Goal: Task Accomplishment & Management: Manage account settings

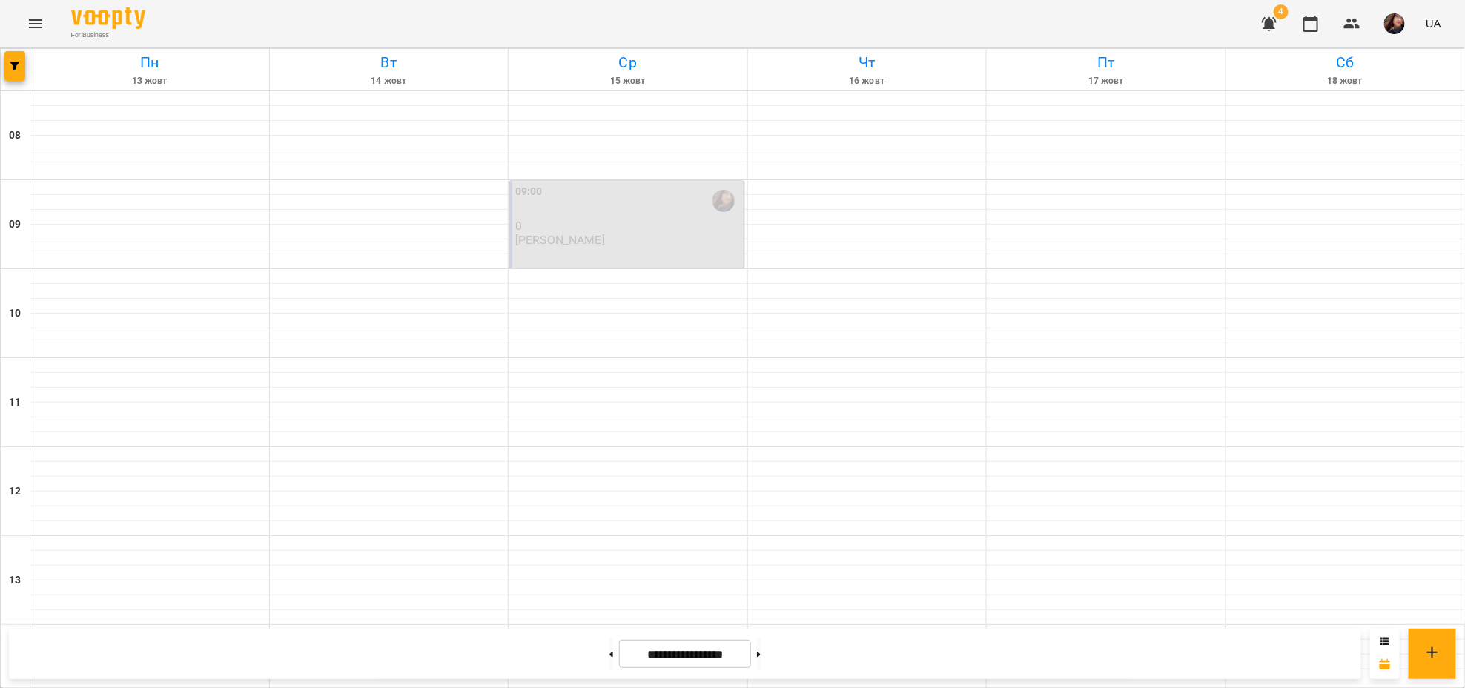
scroll to position [537, 0]
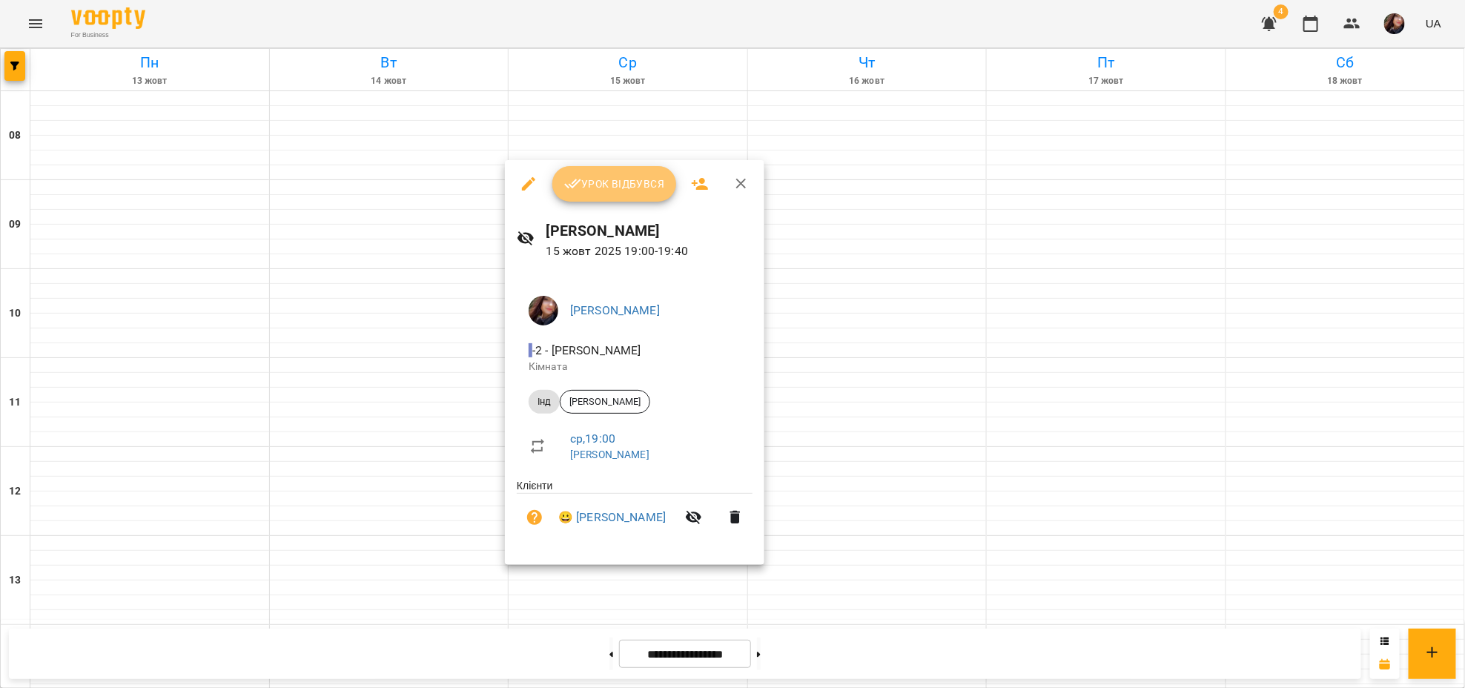
click at [598, 188] on span "Урок відбувся" at bounding box center [614, 184] width 101 height 18
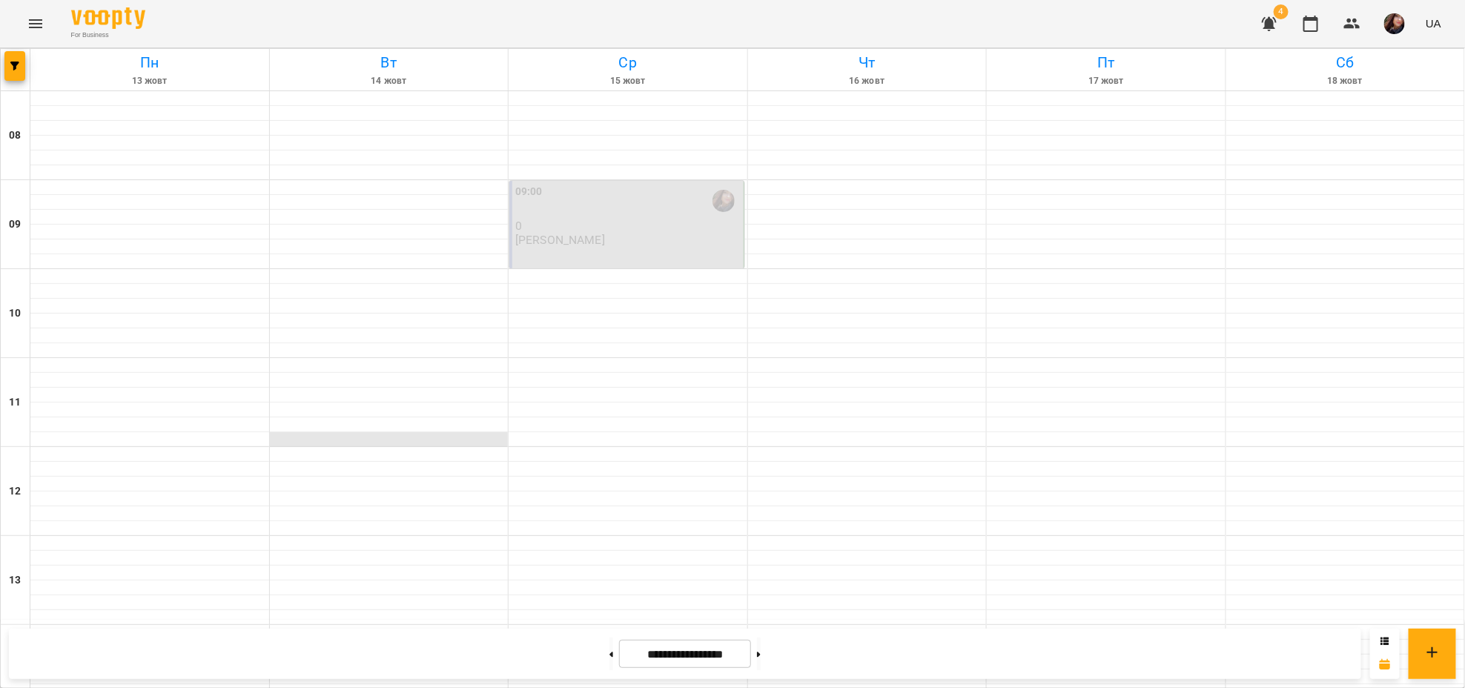
scroll to position [537, 0]
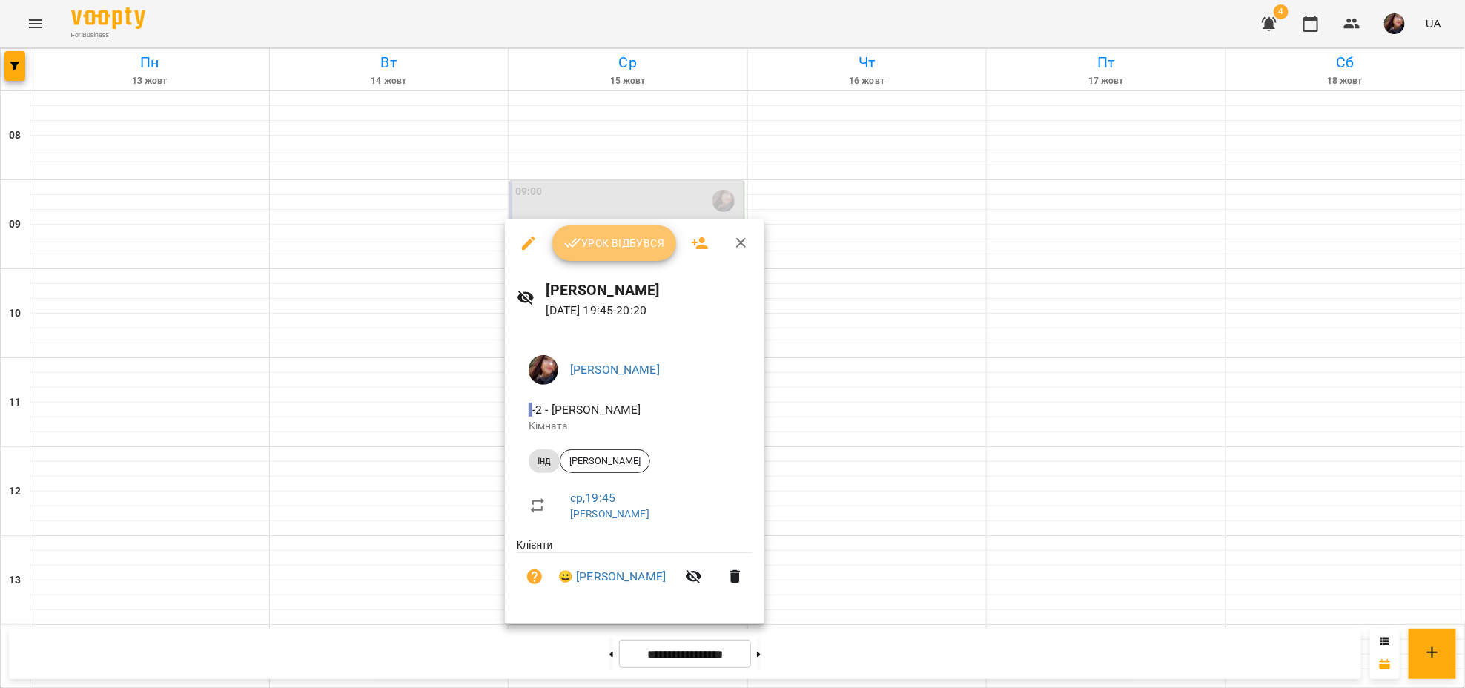
click at [609, 247] on span "Урок відбувся" at bounding box center [614, 243] width 101 height 18
